Goal: Task Accomplishment & Management: Use online tool/utility

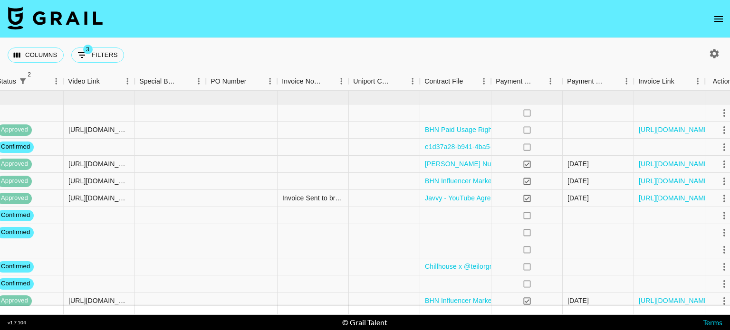
scroll to position [0, 855]
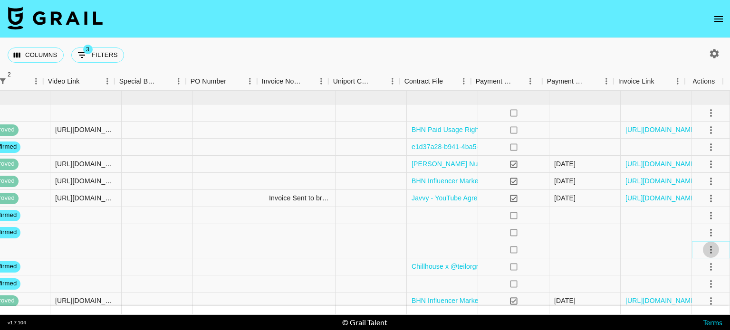
click at [705, 248] on icon "select merge strategy" at bounding box center [710, 249] width 11 height 11
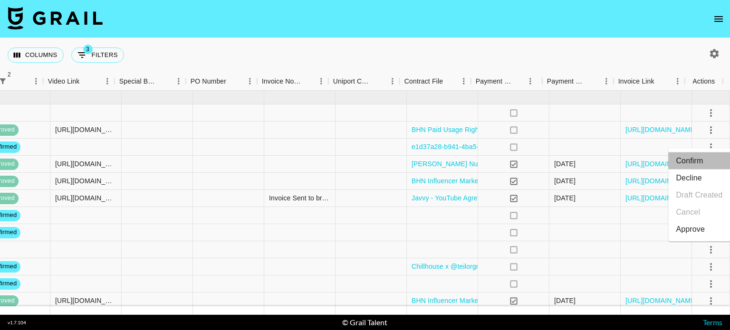
click at [694, 163] on li "Confirm" at bounding box center [699, 161] width 62 height 17
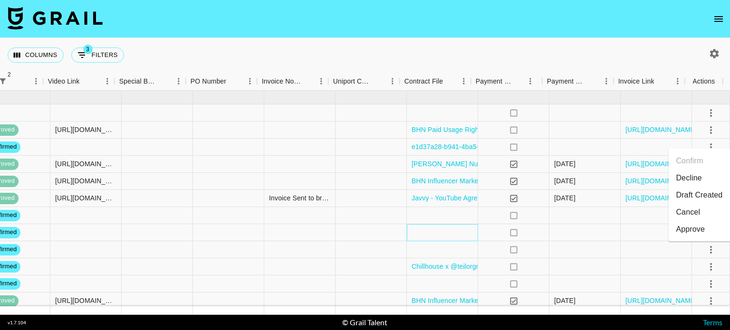
click at [437, 235] on div at bounding box center [442, 232] width 71 height 17
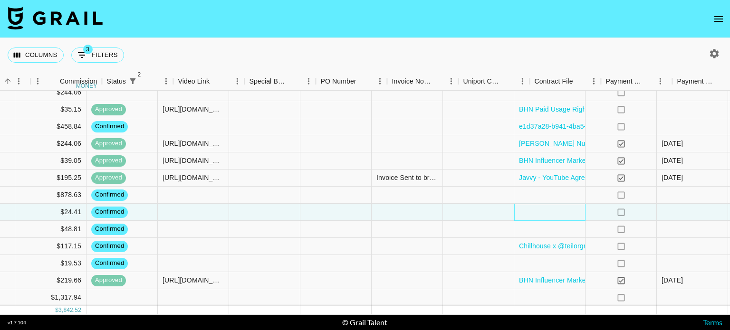
scroll to position [27, 743]
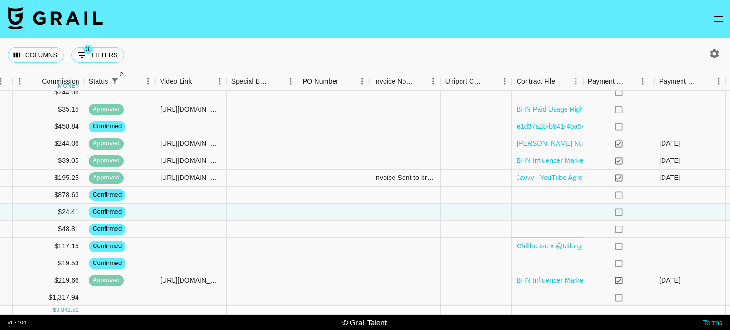
click at [547, 221] on div at bounding box center [547, 229] width 71 height 17
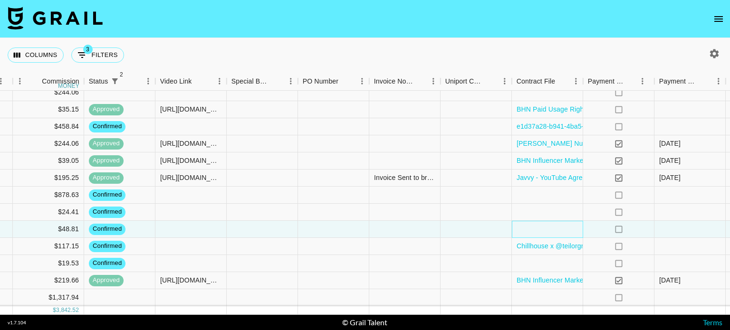
click at [547, 221] on div at bounding box center [547, 229] width 71 height 17
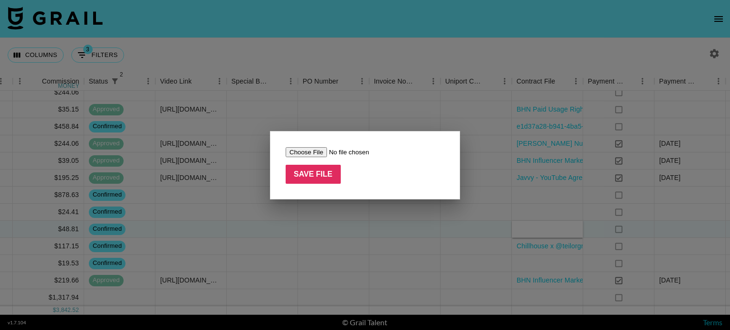
click at [309, 154] on input "file" at bounding box center [346, 152] width 120 height 10
type input "C:\fakepath\[PERSON_NAME] in the Box x @_sarahbrand_ contract.pdf"
click at [310, 179] on input "Save File" at bounding box center [313, 174] width 55 height 19
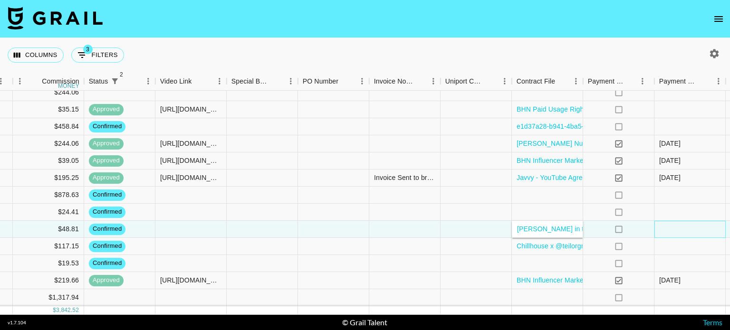
click at [686, 224] on div at bounding box center [689, 229] width 71 height 17
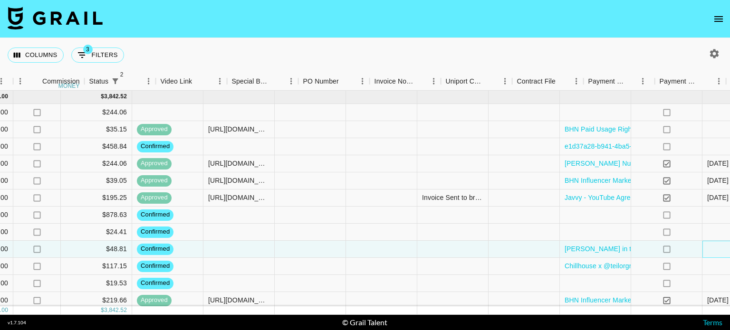
scroll to position [0, 742]
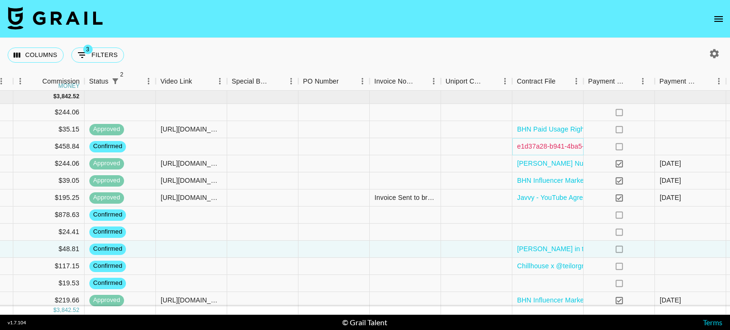
click at [563, 151] on link "e1d37a28-b941-4ba5-968b-36a72f049c28 (1).pdf" at bounding box center [591, 147] width 149 height 10
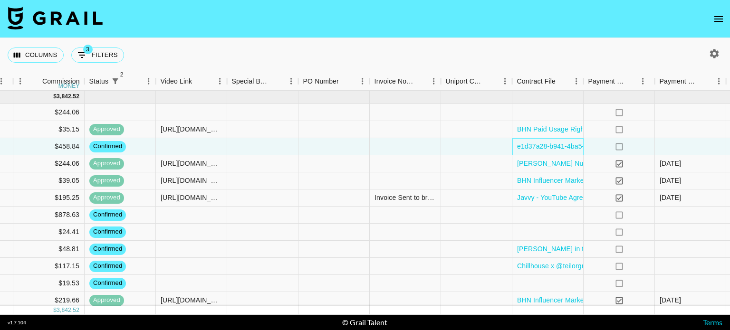
click at [514, 141] on div "e1d37a28-b941-4ba5-968b-36a72f049c28 (1).pdf" at bounding box center [547, 146] width 71 height 17
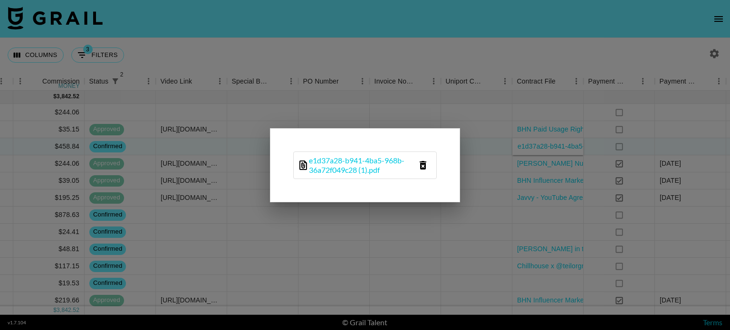
click at [423, 168] on icon "delete file" at bounding box center [423, 165] width 7 height 9
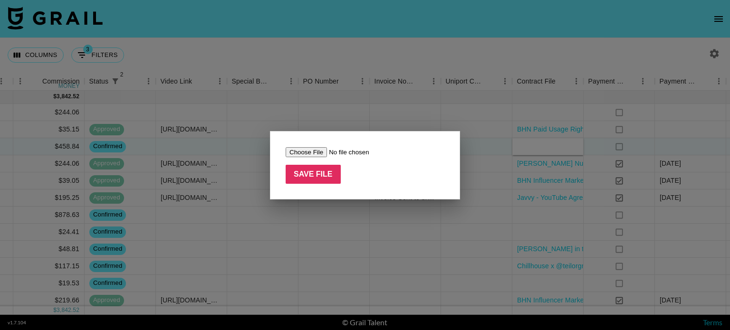
click at [453, 105] on div at bounding box center [365, 165] width 730 height 330
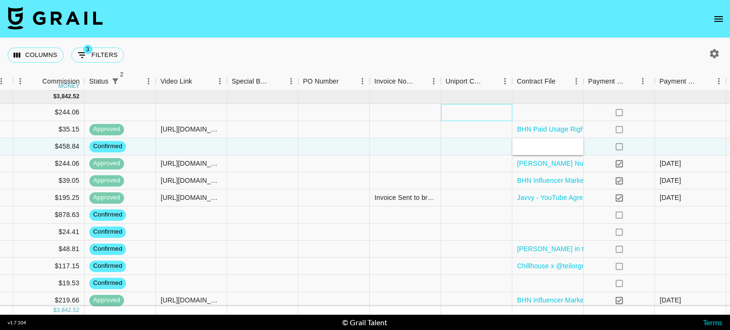
click at [453, 105] on div at bounding box center [476, 112] width 71 height 17
